Goal: Information Seeking & Learning: Understand process/instructions

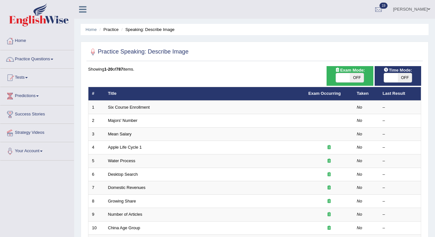
click at [393, 79] on span at bounding box center [391, 77] width 14 height 9
checkbox input "true"
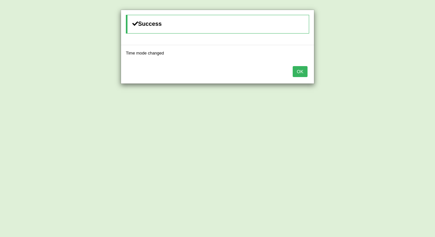
click at [392, 78] on div "Success Time mode changed OK" at bounding box center [217, 118] width 435 height 237
click at [302, 71] on button "OK" at bounding box center [299, 71] width 15 height 11
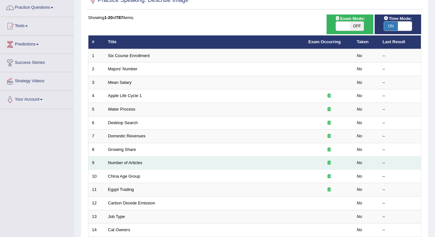
scroll to position [46, 0]
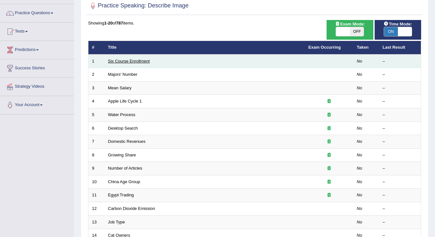
click at [137, 60] on link "Six Course Enrollment" at bounding box center [129, 61] width 42 height 5
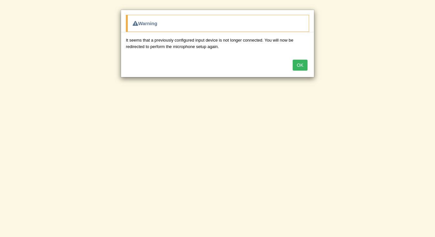
click at [303, 65] on button "OK" at bounding box center [299, 65] width 15 height 11
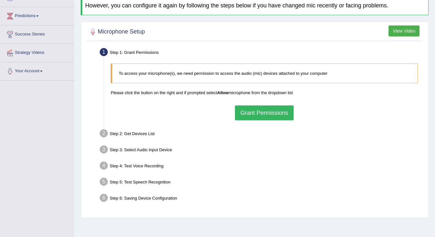
click at [255, 113] on button "Grant Permissions" at bounding box center [264, 112] width 59 height 15
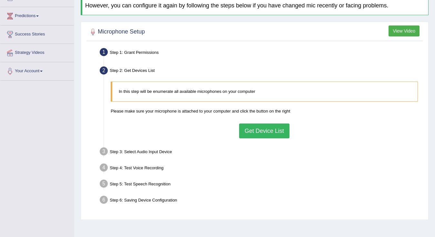
click at [259, 133] on button "Get Device List" at bounding box center [264, 130] width 50 height 15
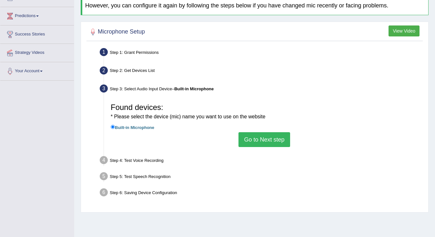
click at [266, 140] on button "Go to Next step" at bounding box center [263, 139] width 51 height 15
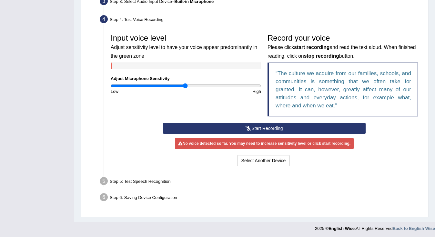
scroll to position [167, 0]
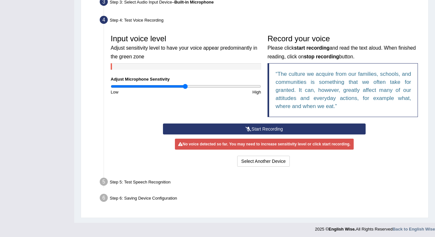
click at [265, 126] on button "Start Recording" at bounding box center [264, 128] width 202 height 11
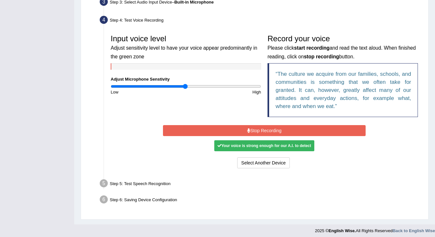
click at [261, 126] on button "Stop Recording" at bounding box center [264, 130] width 202 height 11
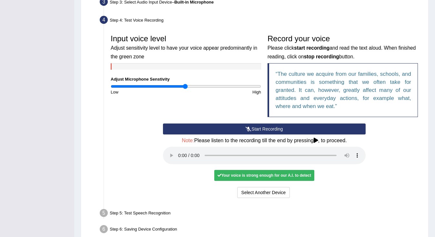
click at [179, 149] on audio at bounding box center [264, 155] width 202 height 17
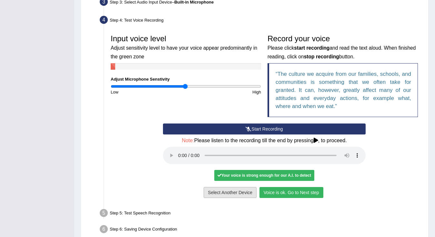
click at [272, 187] on button "Voice is ok. Go to Next step" at bounding box center [291, 192] width 64 height 11
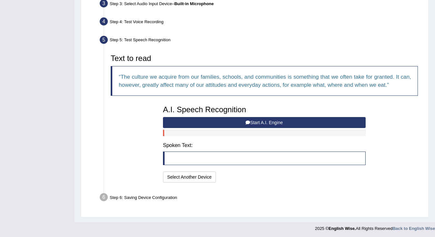
scroll to position [165, 0]
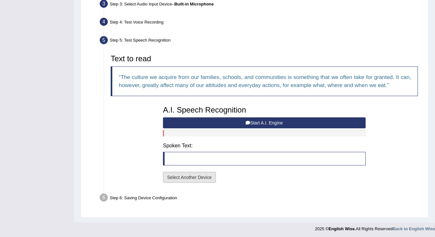
click at [197, 175] on button "Select Another Device" at bounding box center [189, 177] width 53 height 11
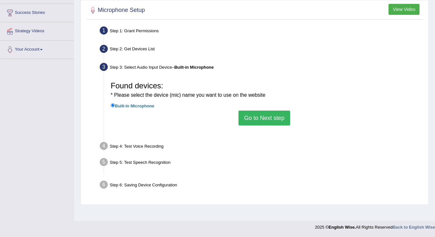
scroll to position [102, 0]
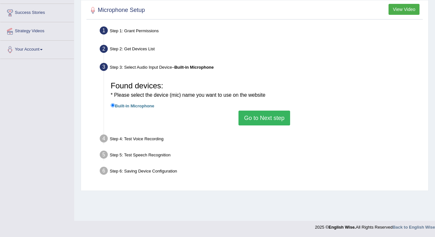
click at [246, 113] on button "Go to Next step" at bounding box center [263, 118] width 51 height 15
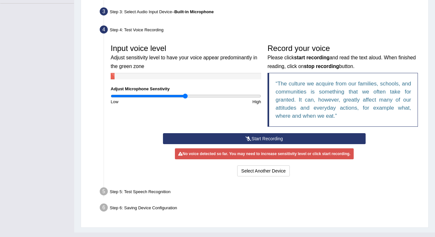
scroll to position [161, 0]
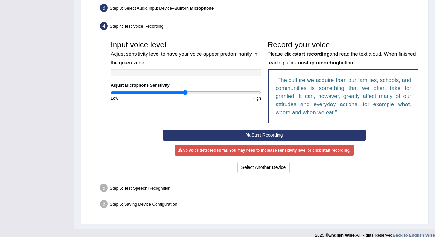
click at [250, 133] on button "Start Recording" at bounding box center [264, 135] width 202 height 11
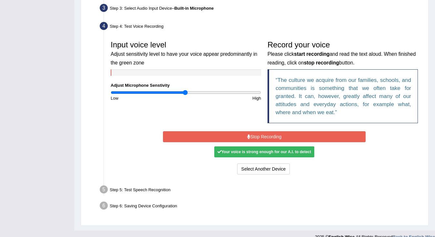
click at [261, 135] on button "Stop Recording" at bounding box center [264, 136] width 202 height 11
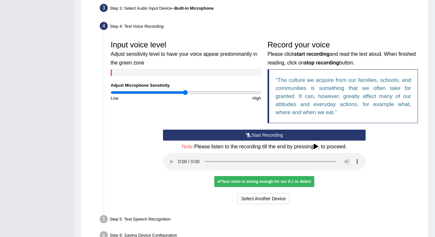
click at [249, 176] on div "Your voice is strong enough for our A.I. to detect" at bounding box center [264, 181] width 100 height 11
click at [253, 176] on div "Your voice is strong enough for our A.I. to detect" at bounding box center [264, 181] width 100 height 11
click at [258, 193] on button "Select Another Device" at bounding box center [263, 198] width 53 height 11
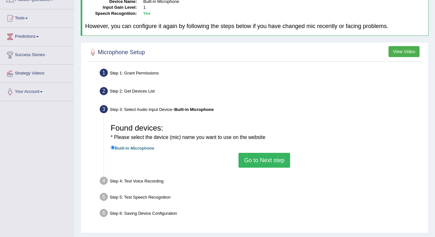
scroll to position [59, 0]
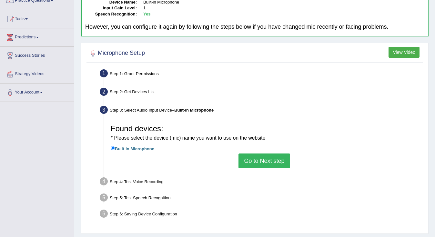
click at [263, 161] on button "Go to Next step" at bounding box center [263, 160] width 51 height 15
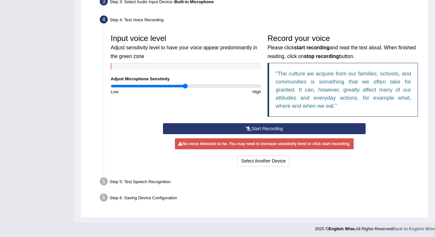
scroll to position [167, 0]
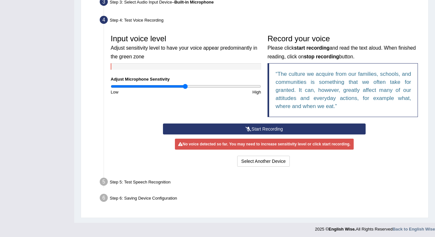
click at [265, 126] on button "Start Recording" at bounding box center [264, 128] width 202 height 11
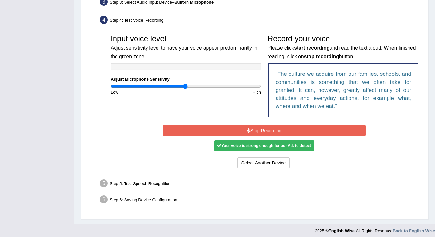
click at [262, 128] on button "Stop Recording" at bounding box center [264, 130] width 202 height 11
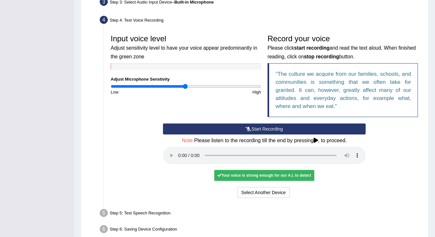
click at [257, 170] on div "Your voice is strong enough for our A.I. to detect" at bounding box center [264, 175] width 100 height 11
click at [180, 152] on audio at bounding box center [264, 155] width 202 height 17
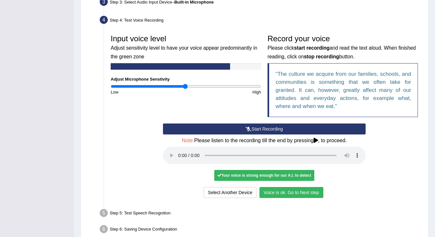
click at [293, 187] on button "Voice is ok. Go to Next step" at bounding box center [291, 192] width 64 height 11
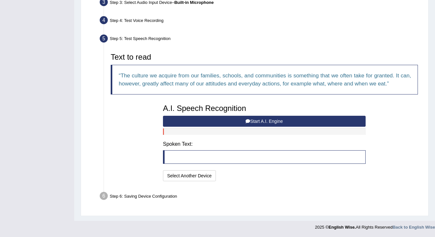
scroll to position [165, 0]
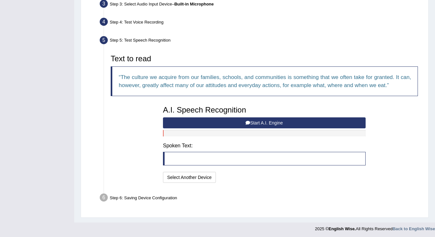
click at [265, 118] on button "Start A.I. Engine" at bounding box center [264, 122] width 202 height 11
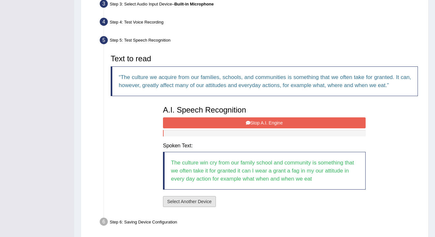
click at [184, 200] on button "Select Another Device" at bounding box center [189, 201] width 53 height 11
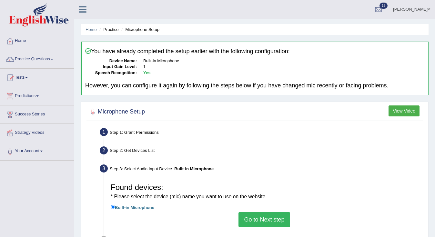
scroll to position [0, 0]
click at [53, 60] on span at bounding box center [52, 59] width 3 height 1
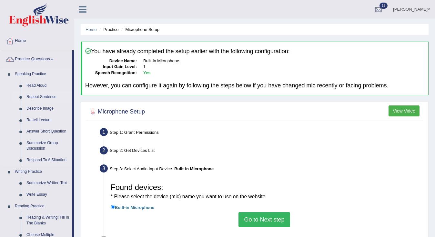
click at [42, 97] on link "Repeat Sentence" at bounding box center [48, 97] width 49 height 12
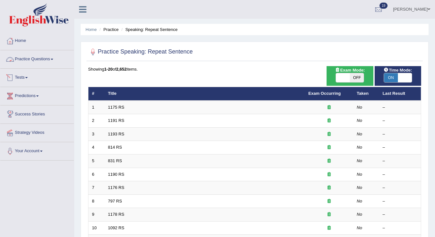
click at [55, 57] on link "Practice Questions" at bounding box center [37, 58] width 74 height 16
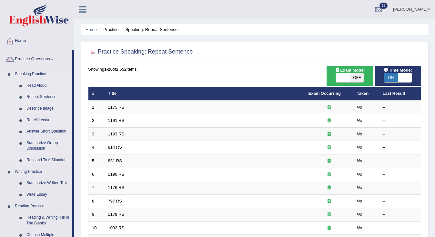
click at [37, 109] on link "Describe Image" at bounding box center [48, 109] width 49 height 12
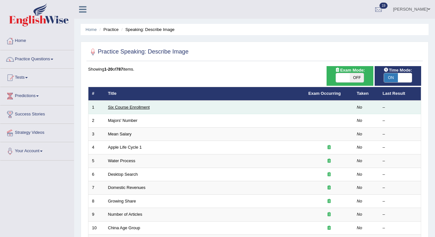
click at [137, 106] on link "Six Course Enrollment" at bounding box center [129, 107] width 42 height 5
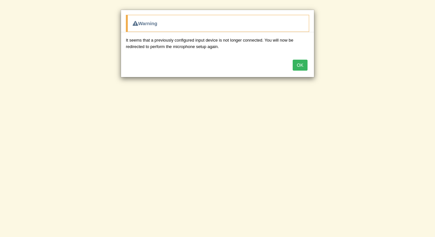
click at [300, 67] on button "OK" at bounding box center [299, 65] width 15 height 11
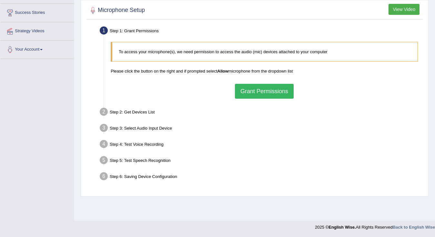
scroll to position [102, 0]
click at [264, 86] on button "Grant Permissions" at bounding box center [264, 91] width 59 height 15
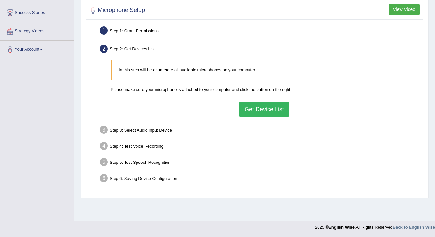
click at [256, 110] on button "Get Device List" at bounding box center [264, 109] width 50 height 15
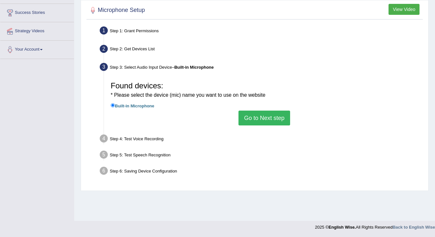
click at [259, 122] on button "Go to Next step" at bounding box center [263, 118] width 51 height 15
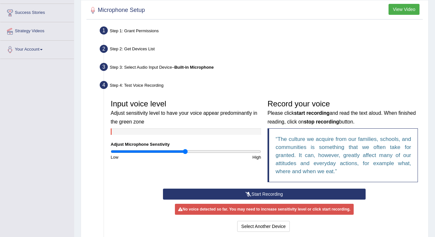
click at [260, 192] on button "Start Recording" at bounding box center [264, 194] width 202 height 11
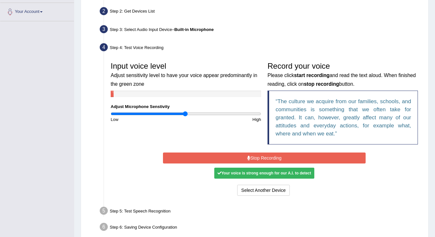
scroll to position [141, 0]
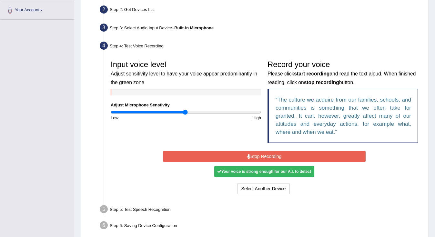
click at [257, 153] on button "Stop Recording" at bounding box center [264, 156] width 202 height 11
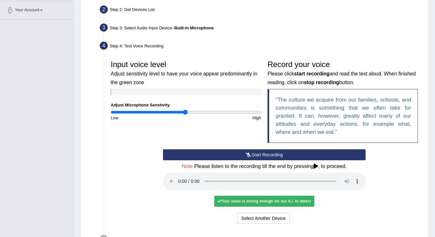
click at [178, 177] on audio at bounding box center [264, 180] width 202 height 17
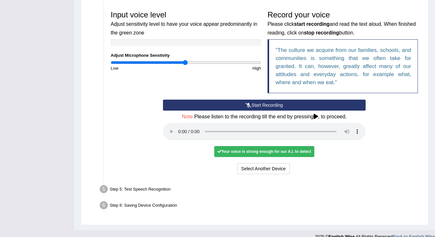
scroll to position [190, 0]
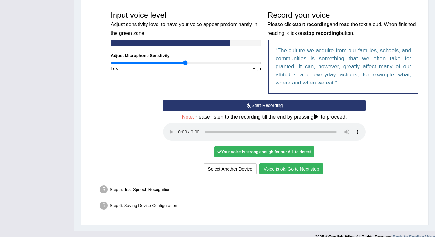
click at [289, 163] on button "Voice is ok. Go to Next step" at bounding box center [291, 168] width 64 height 11
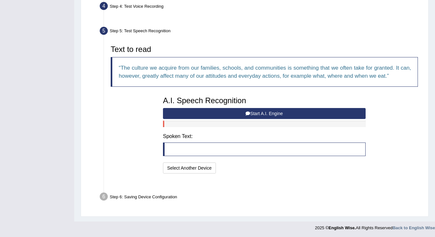
scroll to position [165, 0]
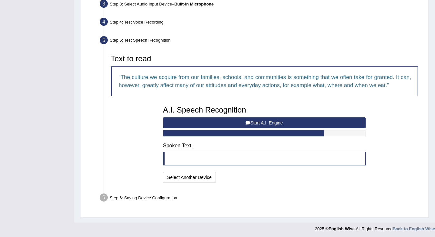
click at [265, 122] on button "Start A.I. Engine" at bounding box center [264, 122] width 202 height 11
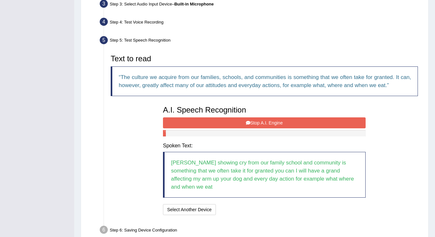
click at [265, 123] on button "Stop A.I. Engine" at bounding box center [264, 122] width 202 height 11
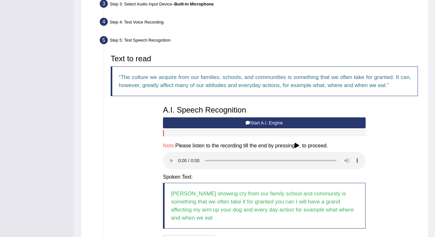
click at [183, 154] on audio at bounding box center [264, 160] width 202 height 17
click at [179, 156] on audio at bounding box center [264, 160] width 202 height 17
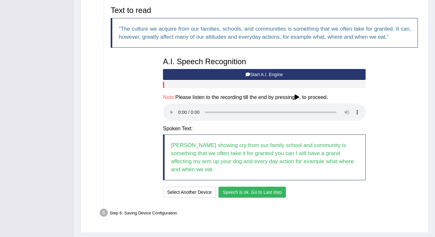
scroll to position [212, 0]
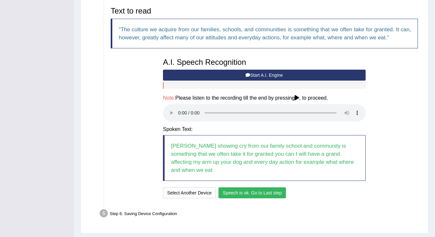
click at [259, 187] on button "Speech is ok. Go to Last step" at bounding box center [251, 192] width 67 height 11
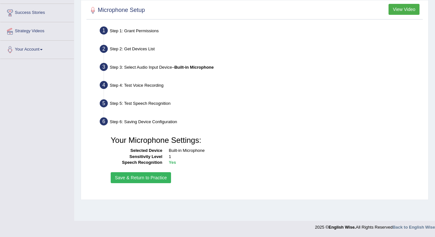
scroll to position [102, 0]
click at [147, 175] on button "Save & Return to Practice" at bounding box center [141, 177] width 60 height 11
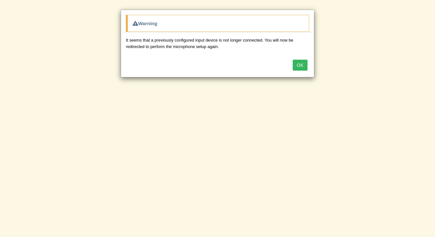
click at [297, 64] on button "OK" at bounding box center [299, 65] width 15 height 11
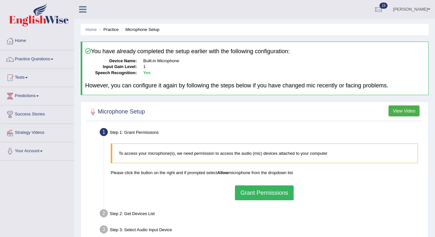
click at [404, 108] on button "View Video" at bounding box center [403, 110] width 31 height 11
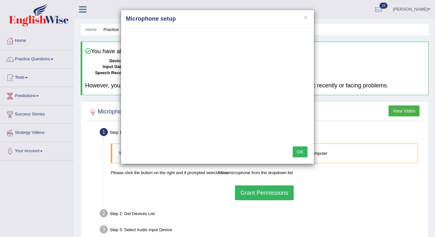
click at [412, 152] on div "× Microphone setup OK" at bounding box center [217, 118] width 435 height 237
click at [298, 152] on button "OK" at bounding box center [299, 151] width 15 height 11
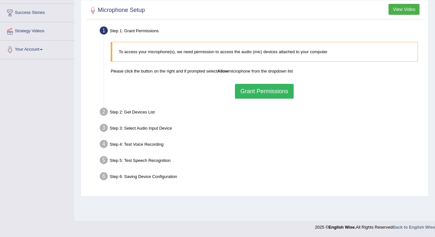
scroll to position [102, 0]
click at [264, 90] on button "Grant Permissions" at bounding box center [264, 91] width 59 height 15
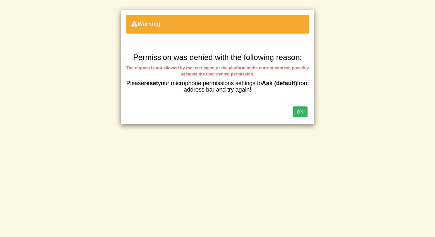
click at [303, 112] on button "OK" at bounding box center [299, 111] width 15 height 11
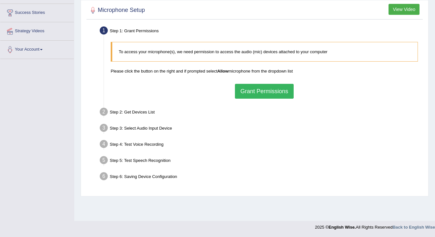
click at [255, 93] on button "Grant Permissions" at bounding box center [264, 91] width 59 height 15
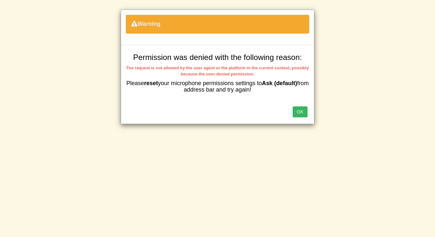
click at [299, 107] on button "OK" at bounding box center [299, 111] width 15 height 11
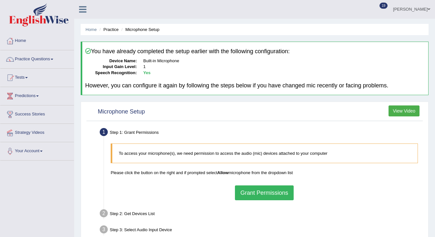
scroll to position [102, 0]
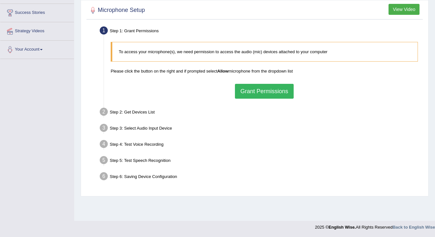
click at [251, 95] on button "Grant Permissions" at bounding box center [264, 91] width 59 height 15
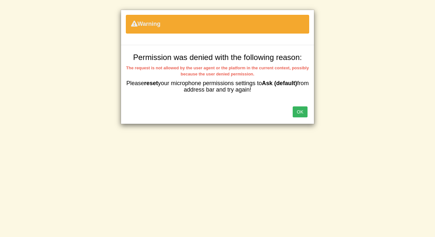
click at [294, 108] on button "OK" at bounding box center [299, 111] width 15 height 11
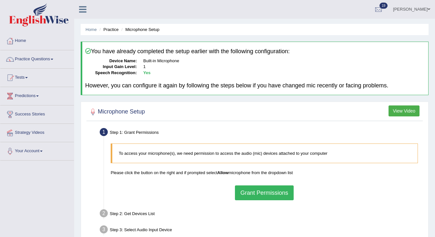
click at [273, 192] on button "Grant Permissions" at bounding box center [264, 192] width 59 height 15
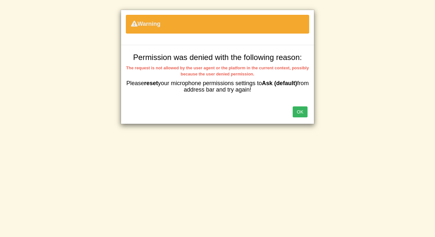
click at [300, 111] on button "OK" at bounding box center [299, 111] width 15 height 11
